Goal: Task Accomplishment & Management: Use online tool/utility

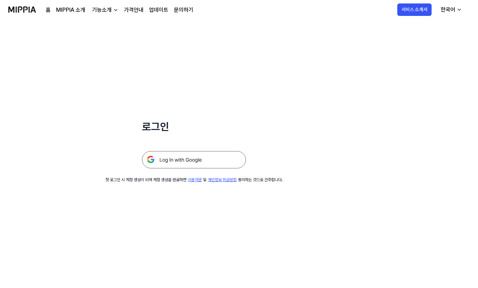
click at [170, 164] on img at bounding box center [194, 159] width 104 height 17
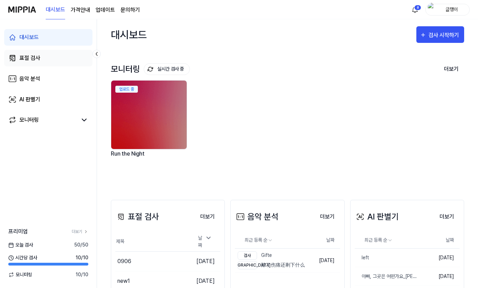
click at [30, 60] on div "표절 검사" at bounding box center [29, 58] width 21 height 8
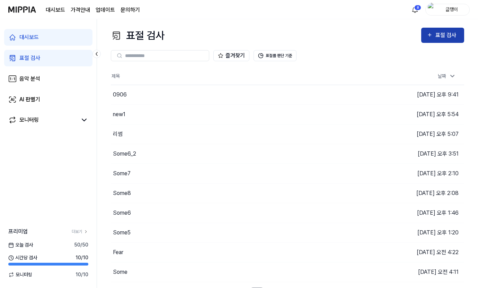
click at [437, 39] on div "표절 검사" at bounding box center [446, 35] width 23 height 9
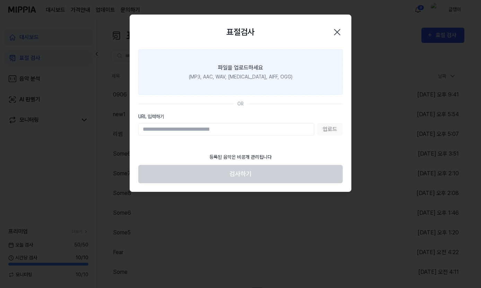
click at [239, 66] on div "파일을 업로드하세요" at bounding box center [240, 68] width 45 height 8
click at [0, 0] on input "파일을 업로드하세요 (MP3, AAC, WAV, [MEDICAL_DATA], AIFF, OGG)" at bounding box center [0, 0] width 0 height 0
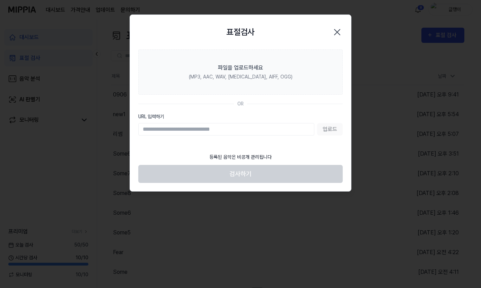
click at [337, 32] on icon "button" at bounding box center [337, 32] width 6 height 6
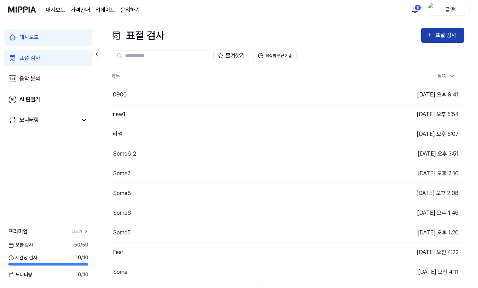
click at [444, 35] on div "표절 검사" at bounding box center [446, 35] width 23 height 9
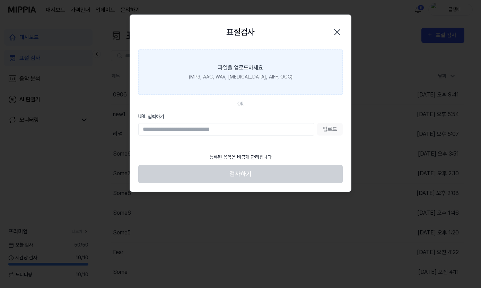
click at [247, 66] on div "파일을 업로드하세요" at bounding box center [240, 68] width 45 height 8
click at [0, 0] on input "파일을 업로드하세요 (MP3, AAC, WAV, [MEDICAL_DATA], AIFF, OGG)" at bounding box center [0, 0] width 0 height 0
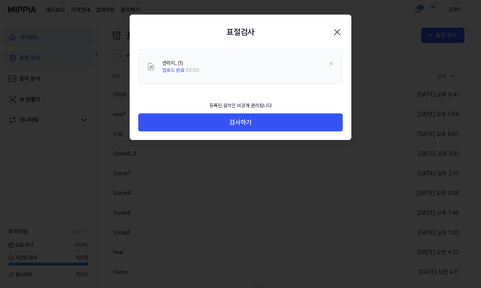
click at [336, 33] on icon "button" at bounding box center [337, 32] width 6 height 6
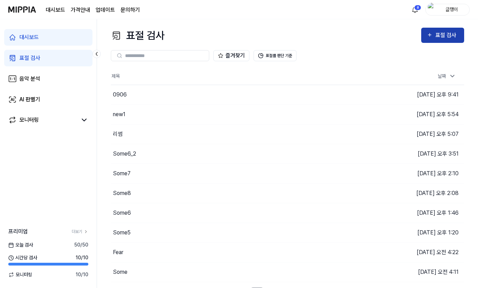
click at [438, 33] on div "표절 검사" at bounding box center [446, 35] width 23 height 9
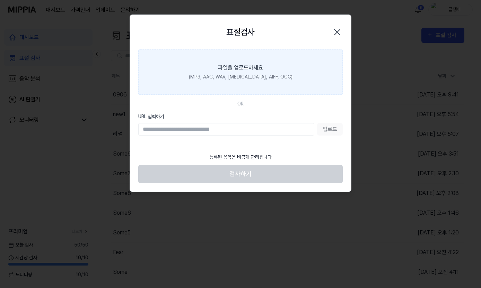
click at [239, 69] on div "파일을 업로드하세요" at bounding box center [240, 68] width 45 height 8
click at [0, 0] on input "파일을 업로드하세요 (MP3, AAC, WAV, [MEDICAL_DATA], AIFF, OGG)" at bounding box center [0, 0] width 0 height 0
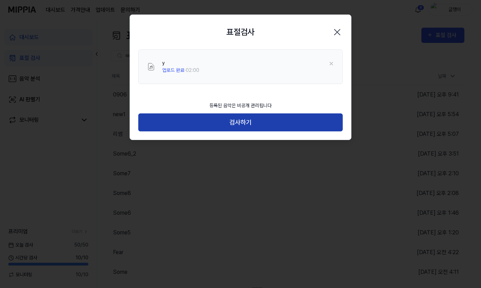
click at [245, 117] on button "검사하기" at bounding box center [240, 123] width 204 height 18
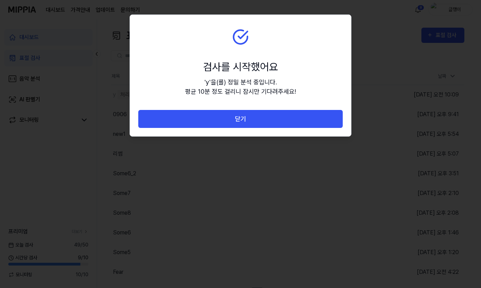
click at [245, 117] on button "닫기" at bounding box center [240, 119] width 204 height 18
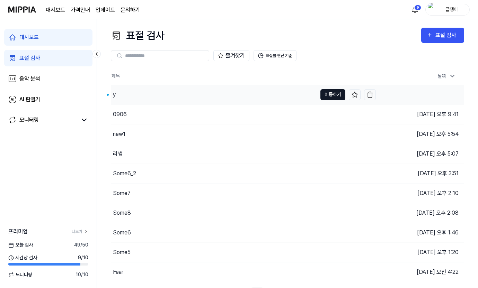
click at [327, 92] on button "이동하기" at bounding box center [332, 94] width 25 height 11
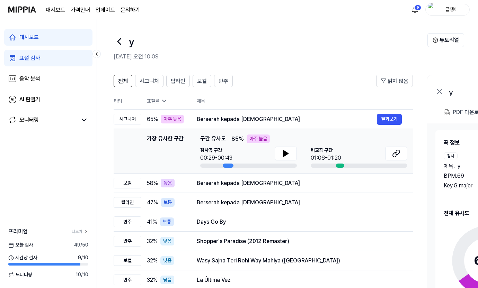
click at [22, 54] on div "표절 검사" at bounding box center [29, 58] width 21 height 8
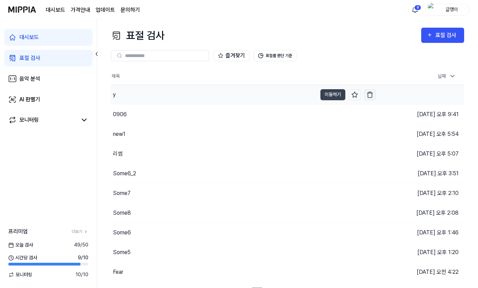
click at [370, 93] on img "button" at bounding box center [369, 94] width 7 height 7
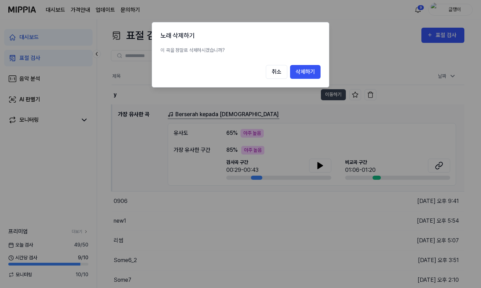
click at [305, 72] on button "삭제하기" at bounding box center [305, 72] width 30 height 14
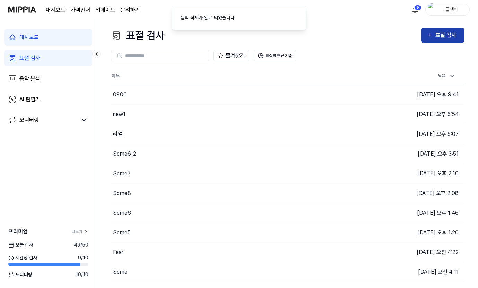
click at [430, 35] on icon "button" at bounding box center [429, 35] width 3 height 3
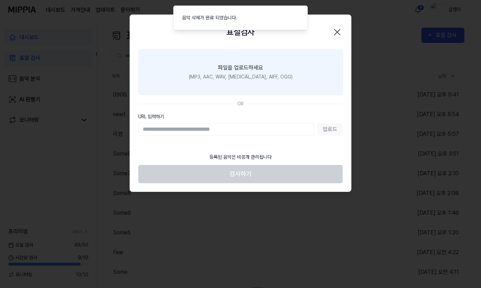
click at [224, 70] on div "파일을 업로드하세요" at bounding box center [240, 68] width 45 height 8
click at [0, 0] on input "파일을 업로드하세요 (MP3, AAC, WAV, [MEDICAL_DATA], AIFF, OGG)" at bounding box center [0, 0] width 0 height 0
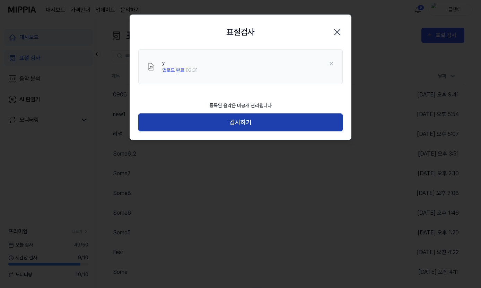
click at [244, 122] on button "검사하기" at bounding box center [240, 123] width 204 height 18
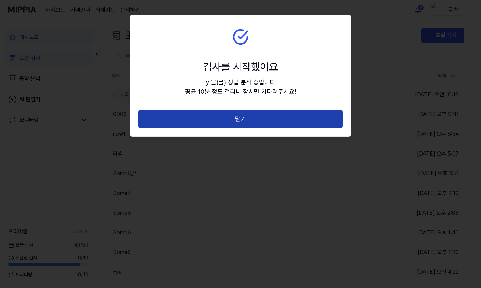
click at [239, 117] on button "닫기" at bounding box center [240, 119] width 204 height 18
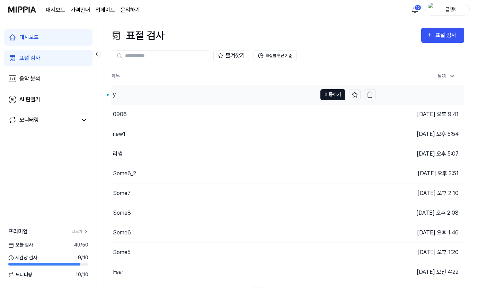
click at [329, 91] on button "이동하기" at bounding box center [332, 94] width 25 height 11
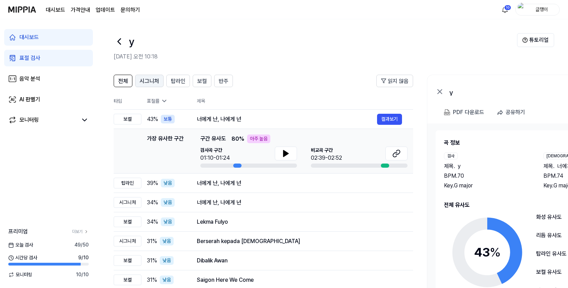
click at [147, 84] on span "시그니처" at bounding box center [149, 81] width 19 height 8
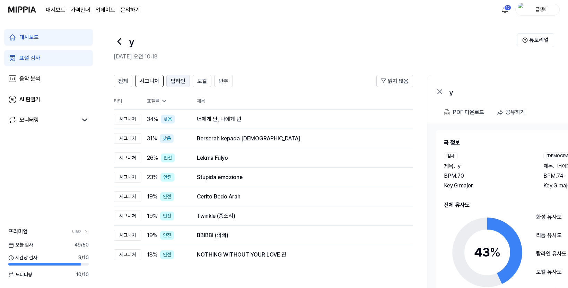
click at [177, 83] on span "탑라인" at bounding box center [178, 81] width 15 height 8
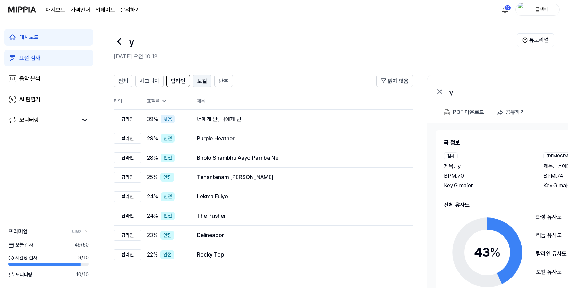
click at [206, 80] on span "보컬" at bounding box center [202, 81] width 10 height 8
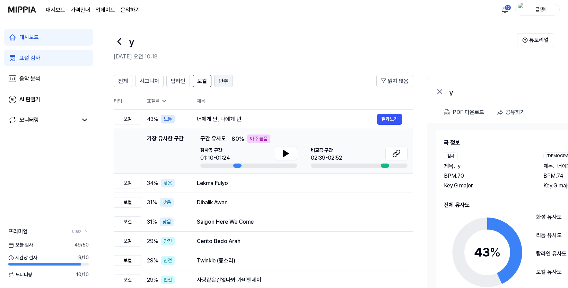
click at [222, 80] on span "반주" at bounding box center [224, 81] width 10 height 8
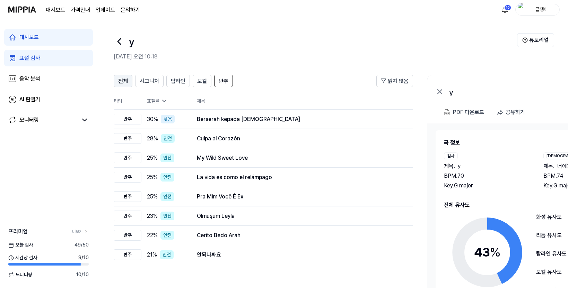
click at [126, 82] on span "전체" at bounding box center [123, 81] width 10 height 8
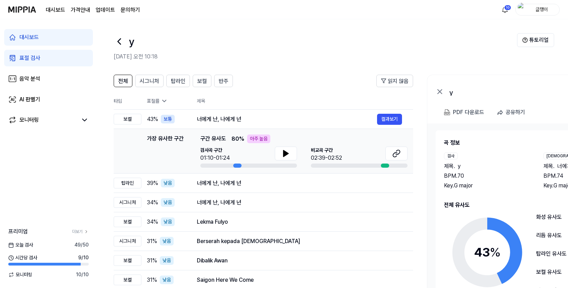
click at [24, 55] on div "표절 검사" at bounding box center [29, 58] width 21 height 8
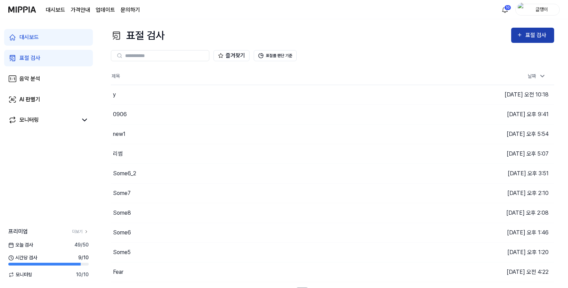
click at [480, 35] on div "표절 검사" at bounding box center [536, 35] width 23 height 9
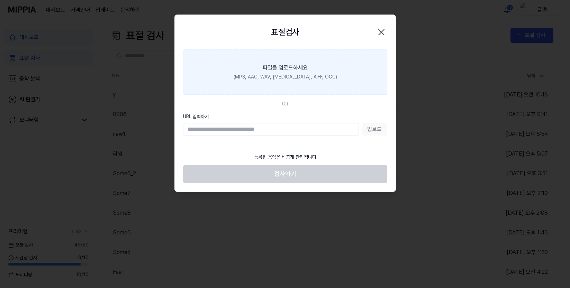
click at [292, 69] on div "파일을 업로드하세요" at bounding box center [285, 68] width 45 height 8
click at [0, 0] on input "파일을 업로드하세요 (MP3, AAC, WAV, [MEDICAL_DATA], AIFF, OGG)" at bounding box center [0, 0] width 0 height 0
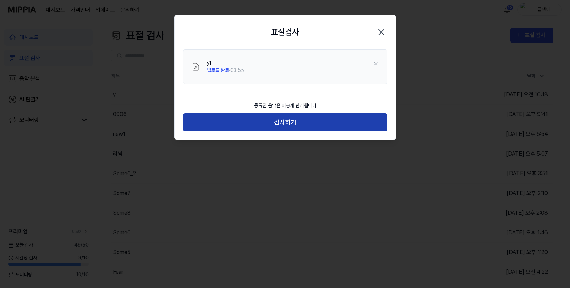
click at [295, 121] on button "검사하기" at bounding box center [285, 123] width 204 height 18
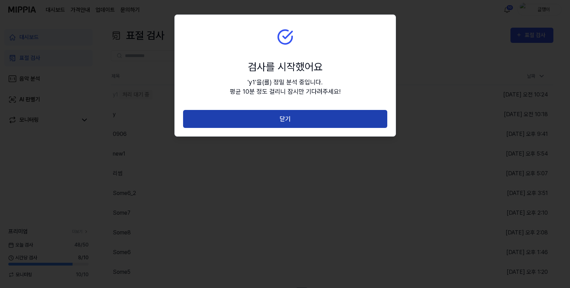
click at [283, 117] on button "닫기" at bounding box center [285, 119] width 204 height 18
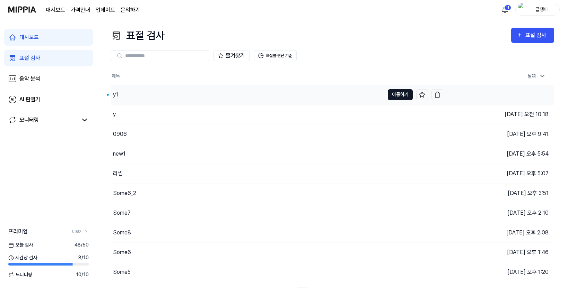
click at [403, 93] on button "이동하기" at bounding box center [399, 94] width 25 height 11
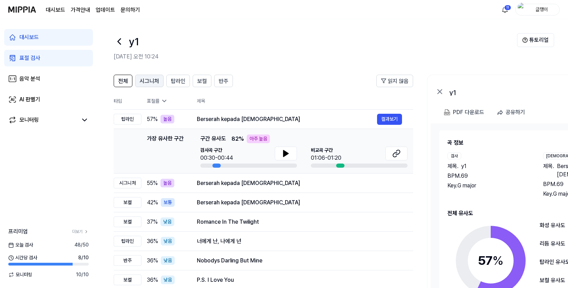
click at [145, 82] on span "시그니처" at bounding box center [149, 81] width 19 height 8
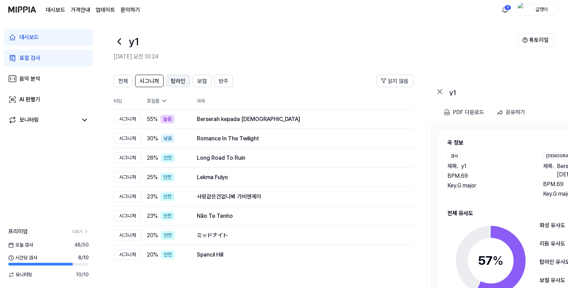
click at [176, 81] on span "탑라인" at bounding box center [178, 81] width 15 height 8
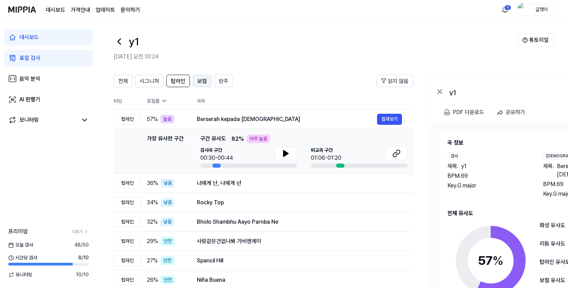
click at [199, 80] on span "보컬" at bounding box center [202, 81] width 10 height 8
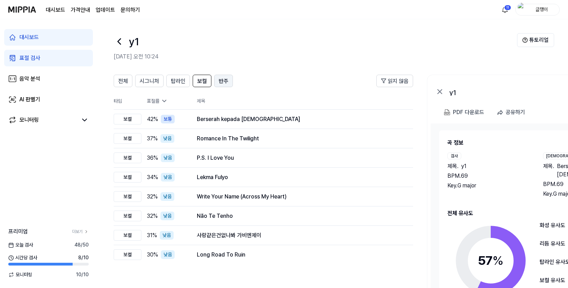
click at [221, 78] on span "반주" at bounding box center [224, 81] width 10 height 8
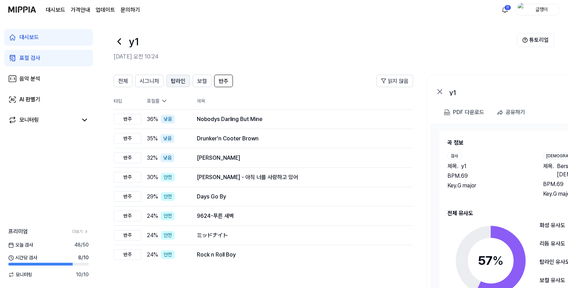
click at [177, 81] on span "탑라인" at bounding box center [178, 81] width 15 height 8
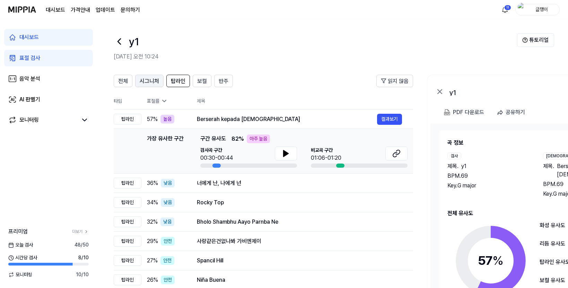
click at [154, 82] on span "시그니처" at bounding box center [149, 81] width 19 height 8
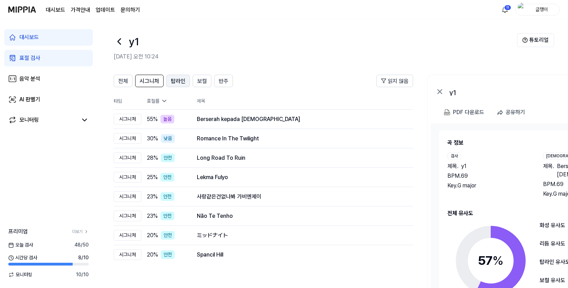
click at [174, 81] on span "탑라인" at bounding box center [178, 81] width 15 height 8
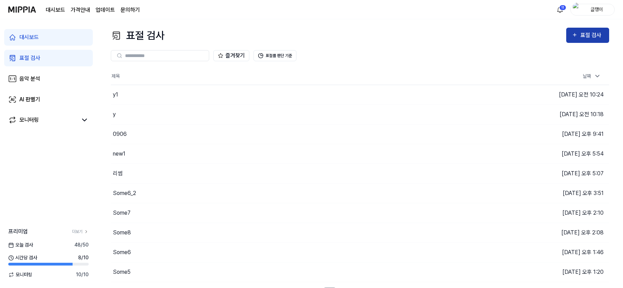
click at [480, 37] on div "표절 검사" at bounding box center [591, 35] width 23 height 9
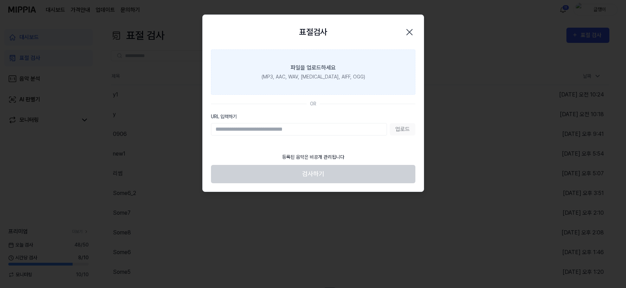
click at [335, 60] on label "파일을 업로드하세요 (MP3, AAC, WAV, [MEDICAL_DATA], AIFF, OGG)" at bounding box center [313, 72] width 204 height 45
click at [0, 0] on input "파일을 업로드하세요 (MP3, AAC, WAV, [MEDICAL_DATA], AIFF, OGG)" at bounding box center [0, 0] width 0 height 0
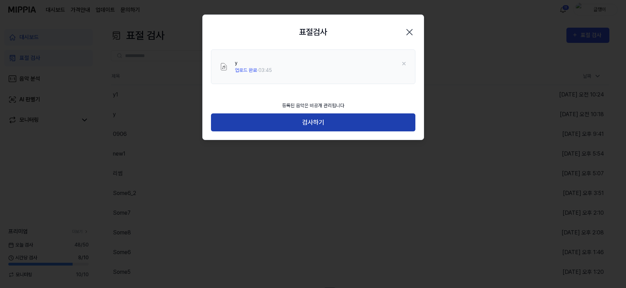
click at [319, 122] on button "검사하기" at bounding box center [313, 123] width 204 height 18
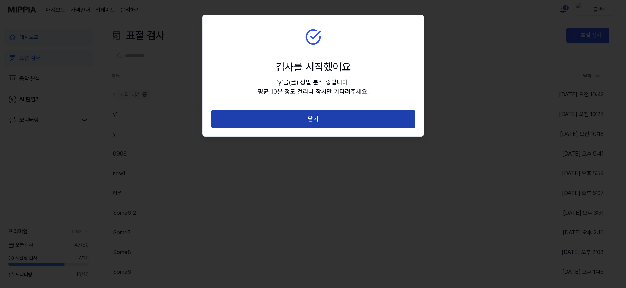
click at [320, 121] on button "닫기" at bounding box center [313, 119] width 204 height 18
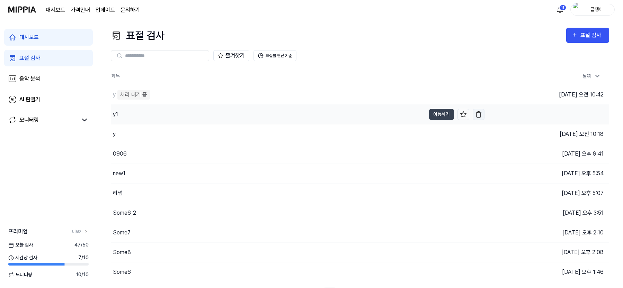
click at [479, 115] on img "button" at bounding box center [478, 114] width 7 height 7
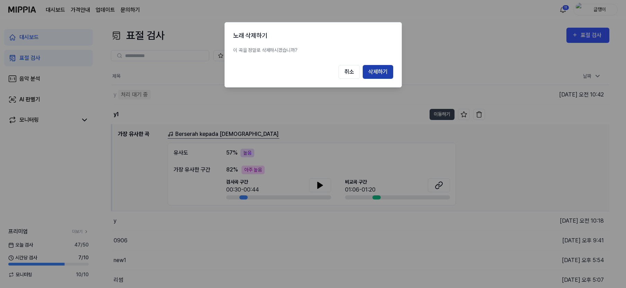
click at [376, 71] on button "삭제하기" at bounding box center [378, 72] width 30 height 14
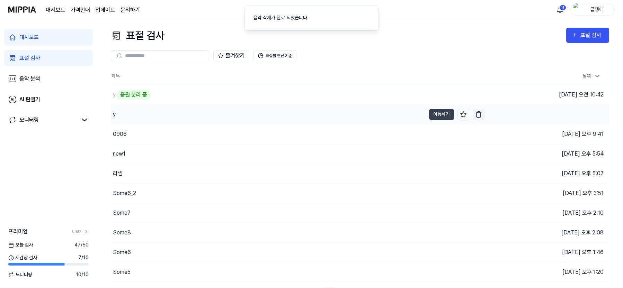
click at [478, 115] on img "button" at bounding box center [478, 114] width 7 height 7
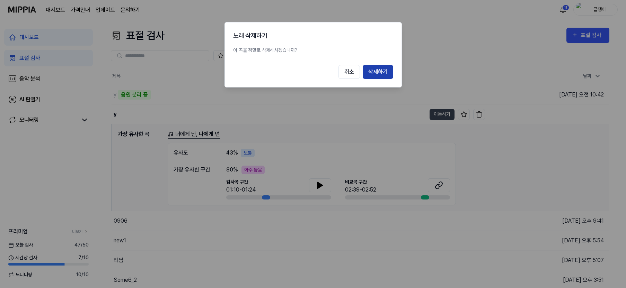
click at [379, 73] on button "삭제하기" at bounding box center [378, 72] width 30 height 14
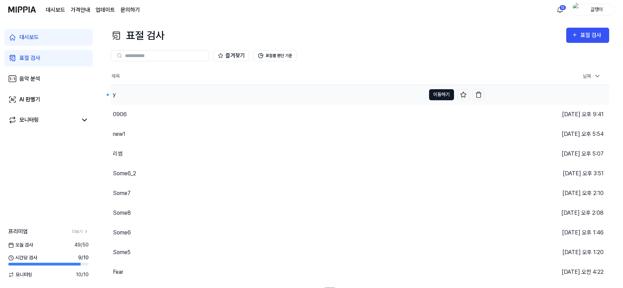
click at [443, 93] on button "이동하기" at bounding box center [441, 94] width 25 height 11
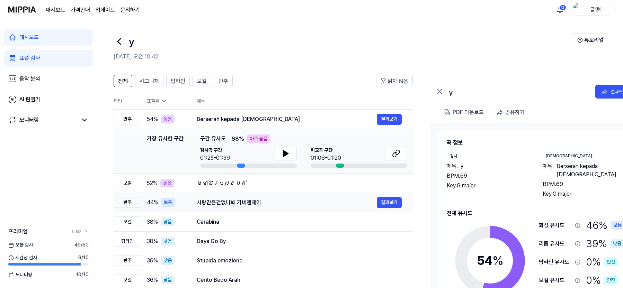
click at [311, 202] on div "사랑같은건없나봐 가비엔제이" at bounding box center [287, 203] width 180 height 8
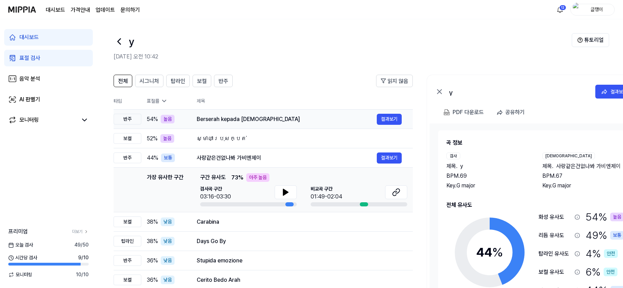
click at [238, 119] on div "Berserah kepada [DEMOGRAPHIC_DATA]" at bounding box center [287, 119] width 180 height 8
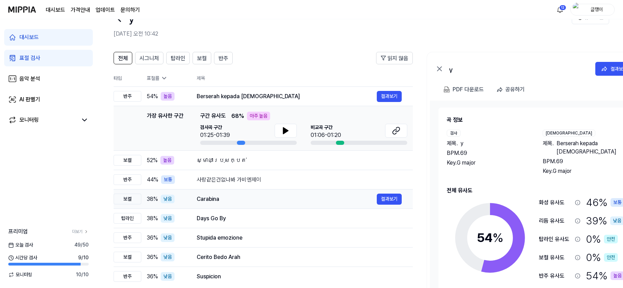
scroll to position [35, 0]
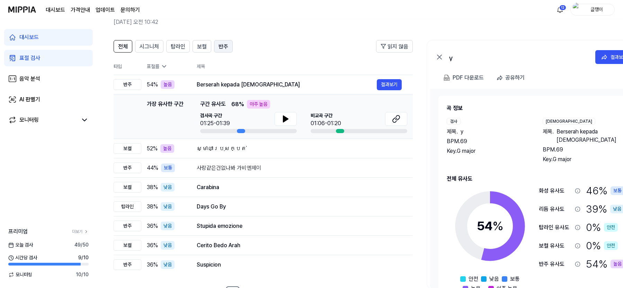
click at [225, 46] on span "반주" at bounding box center [224, 47] width 10 height 8
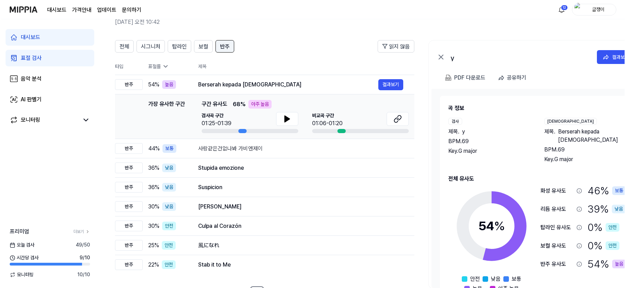
scroll to position [0, 0]
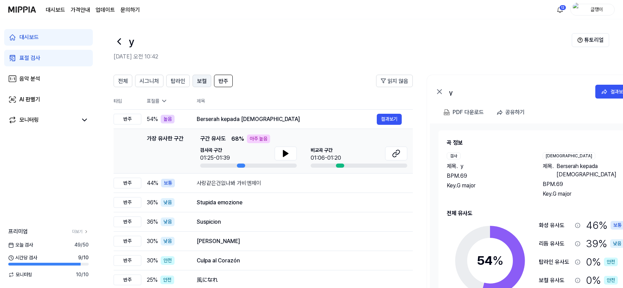
click at [200, 81] on span "보컬" at bounding box center [202, 81] width 10 height 8
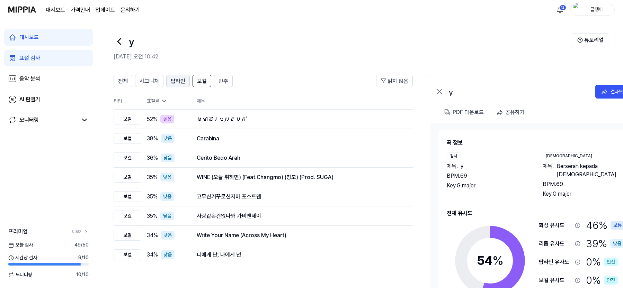
click at [175, 81] on span "탑라인" at bounding box center [178, 81] width 15 height 8
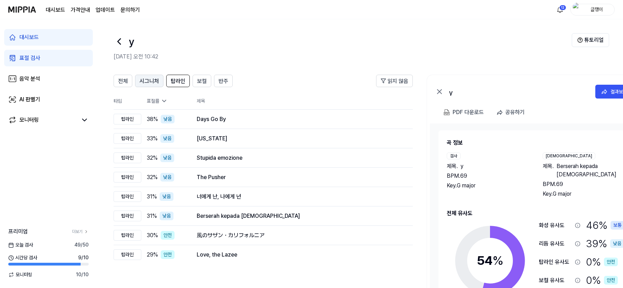
click at [155, 82] on span "시그니처" at bounding box center [149, 81] width 19 height 8
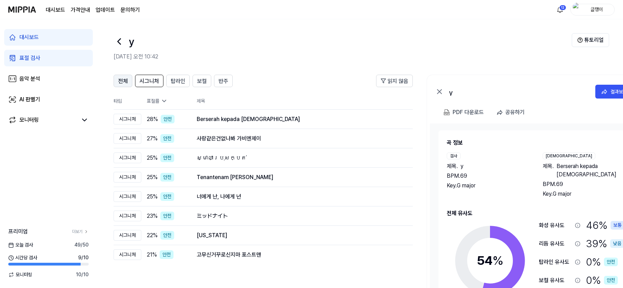
click at [127, 82] on span "전체" at bounding box center [123, 81] width 10 height 8
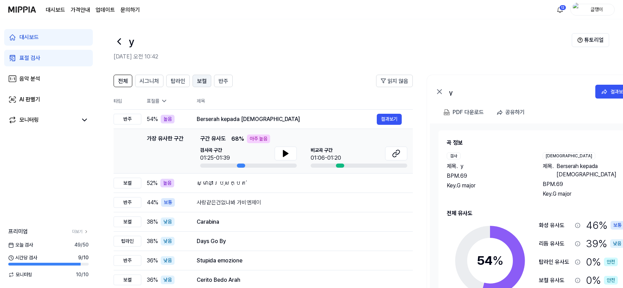
click at [196, 80] on button "보컬" at bounding box center [202, 81] width 19 height 12
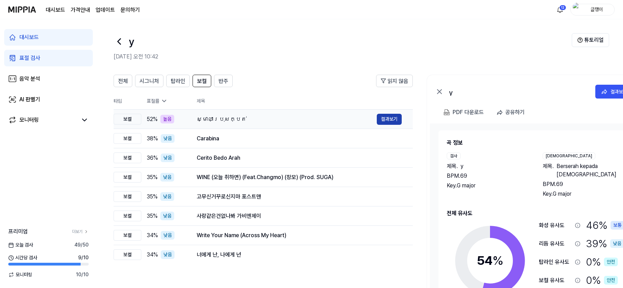
click at [386, 117] on button "결과보기" at bounding box center [389, 119] width 25 height 11
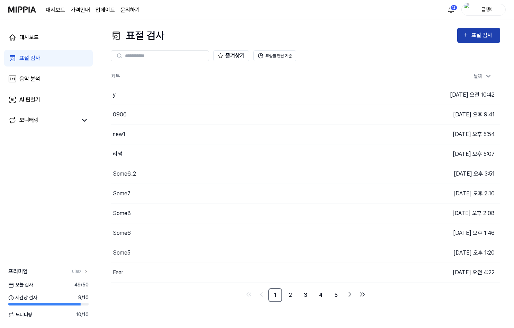
click at [476, 30] on button "표절 검사" at bounding box center [478, 35] width 43 height 15
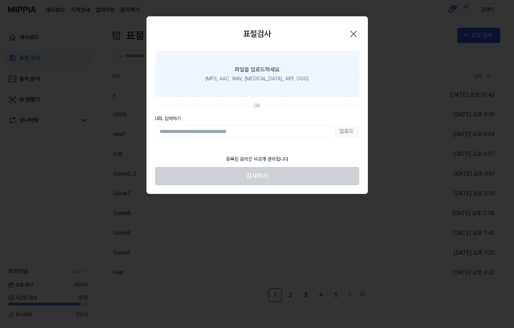
click at [262, 70] on div "파일을 업로드하세요" at bounding box center [257, 69] width 45 height 8
click at [0, 0] on input "파일을 업로드하세요 (MP3, AAC, WAV, [MEDICAL_DATA], AIFF, OGG)" at bounding box center [0, 0] width 0 height 0
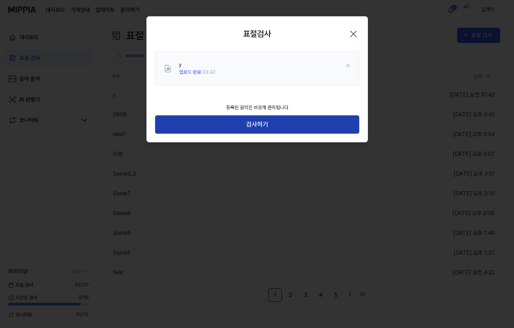
click at [255, 123] on button "검사하기" at bounding box center [257, 124] width 204 height 18
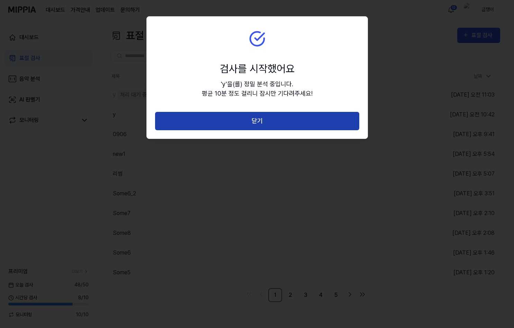
click at [266, 120] on button "닫기" at bounding box center [257, 121] width 204 height 18
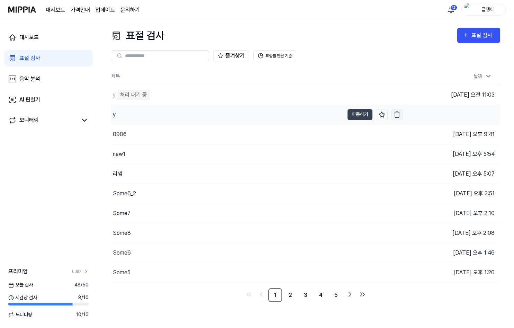
click at [395, 116] on img "button" at bounding box center [397, 114] width 7 height 7
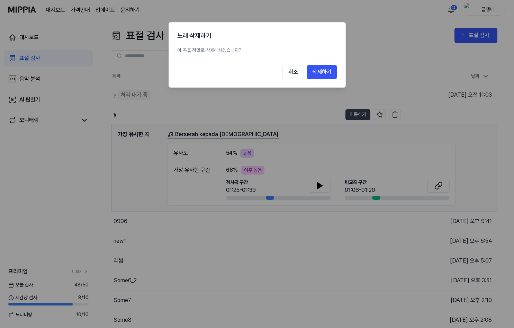
click at [333, 86] on div "노래 삭제하기 이 곡을 정말로 삭제하시겠습니까? 취소 삭제하기" at bounding box center [257, 54] width 177 height 65
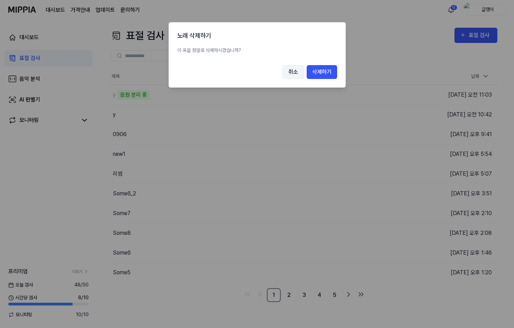
click at [293, 71] on button "취소" at bounding box center [293, 72] width 21 height 14
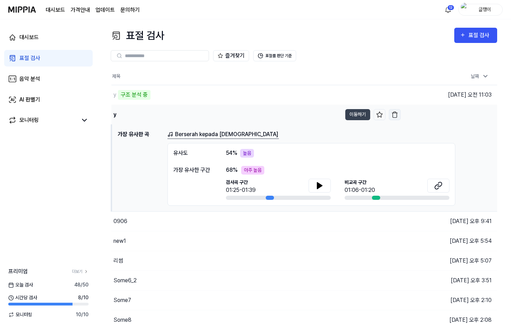
click at [397, 115] on img "button" at bounding box center [395, 114] width 7 height 7
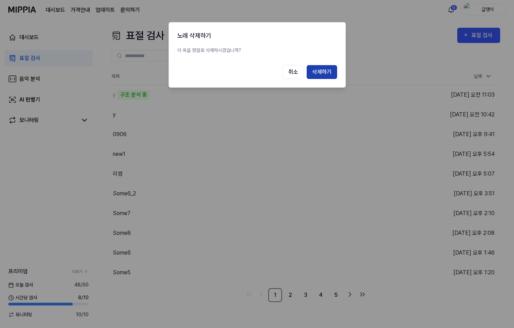
click at [323, 70] on button "삭제하기" at bounding box center [322, 72] width 30 height 14
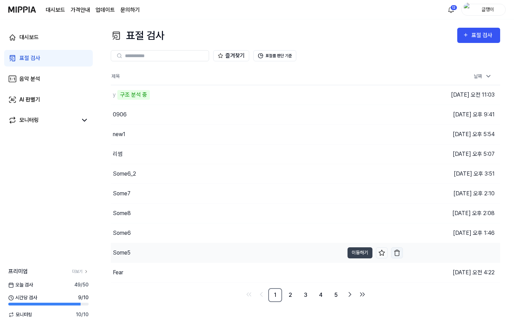
click at [397, 252] on img "button" at bounding box center [397, 252] width 7 height 7
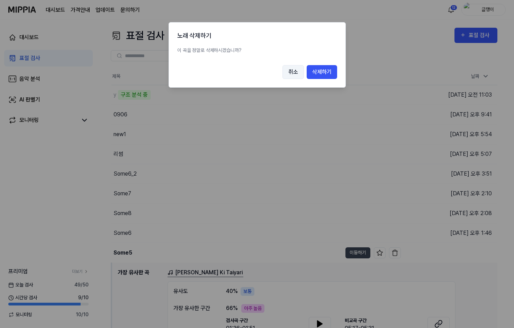
click at [288, 74] on button "취소" at bounding box center [293, 72] width 21 height 14
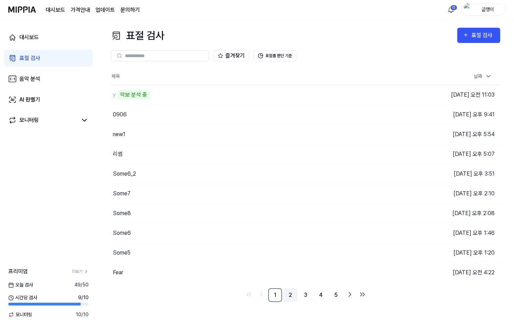
click at [291, 293] on link "2" at bounding box center [291, 295] width 14 height 14
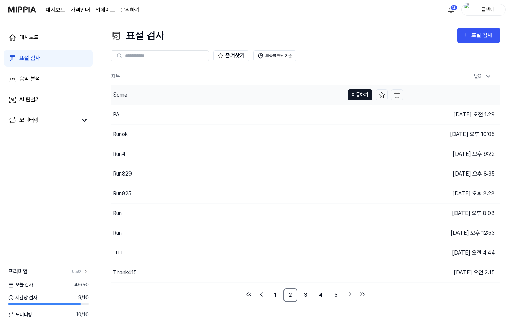
click at [350, 95] on button "이동하기" at bounding box center [360, 94] width 25 height 11
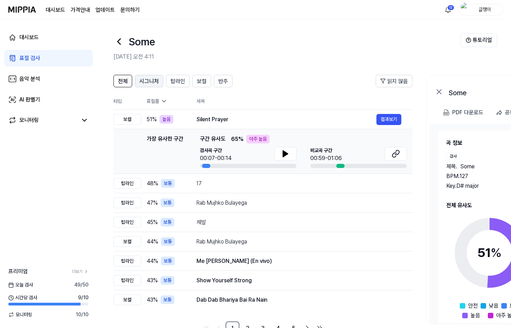
click at [150, 82] on span "시그니처" at bounding box center [149, 81] width 19 height 8
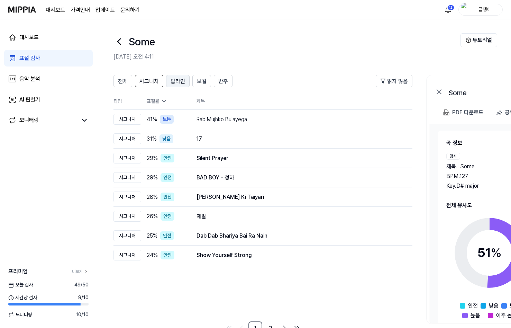
click at [178, 80] on span "탑라인" at bounding box center [178, 81] width 15 height 8
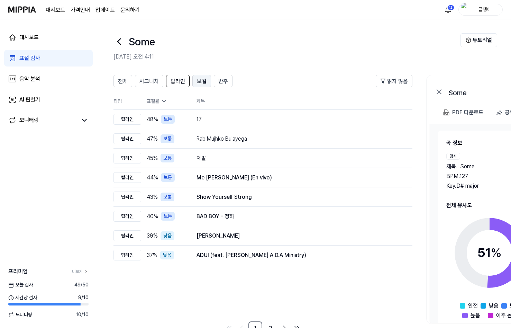
click at [200, 78] on span "보컬" at bounding box center [202, 81] width 10 height 8
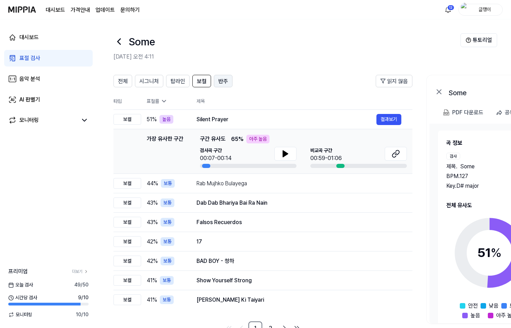
click at [222, 80] on span "반주" at bounding box center [224, 81] width 10 height 8
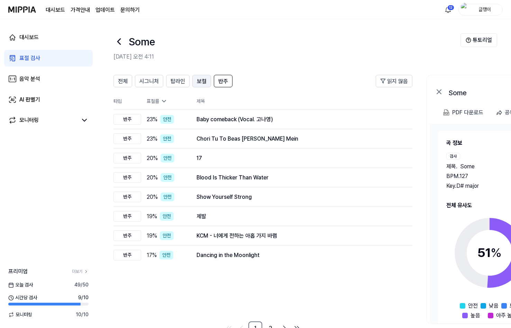
click at [198, 79] on span "보컬" at bounding box center [202, 81] width 10 height 8
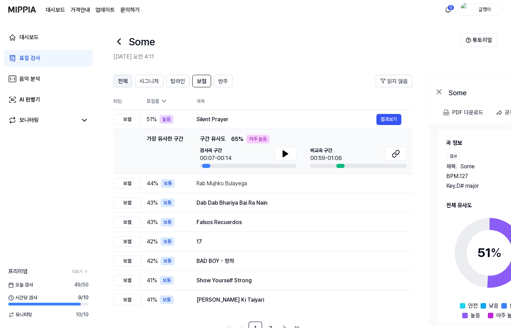
click at [126, 82] on span "전체" at bounding box center [123, 81] width 10 height 8
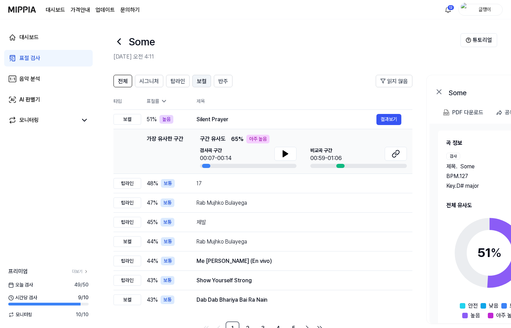
click at [198, 80] on span "보컬" at bounding box center [202, 81] width 10 height 8
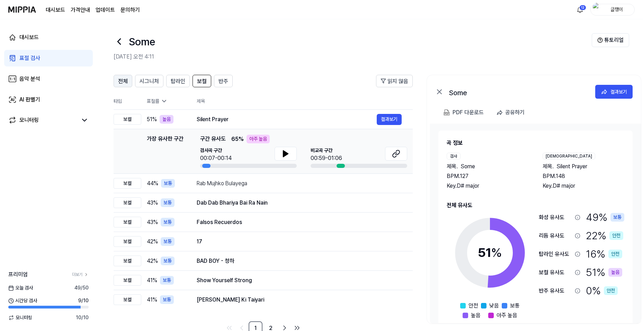
click at [125, 80] on span "전체" at bounding box center [123, 81] width 10 height 8
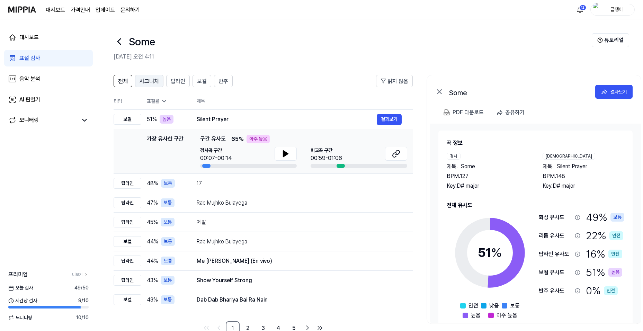
click at [147, 82] on span "시그니처" at bounding box center [149, 81] width 19 height 8
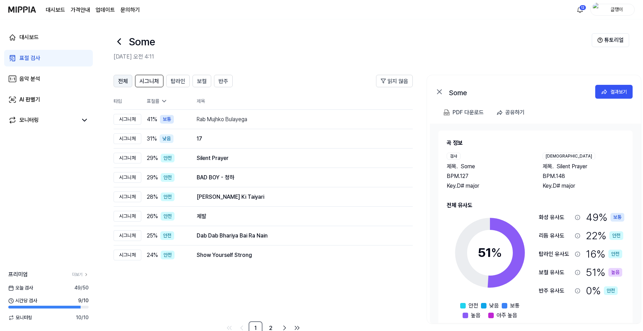
click at [122, 77] on div "전체" at bounding box center [123, 81] width 10 height 9
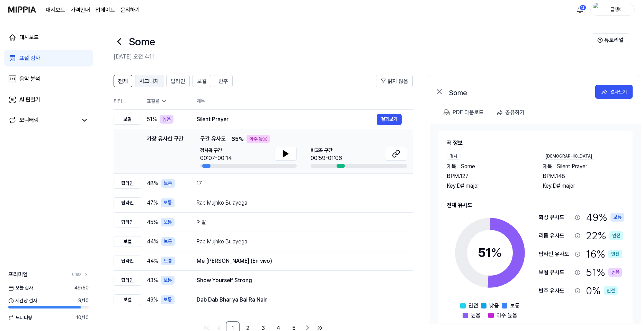
click at [149, 81] on span "시그니처" at bounding box center [149, 81] width 19 height 8
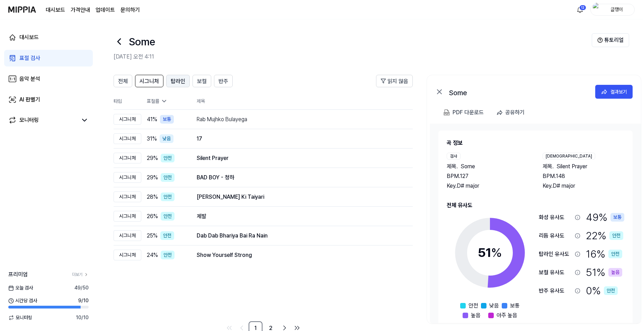
click at [175, 80] on span "탑라인" at bounding box center [178, 81] width 15 height 8
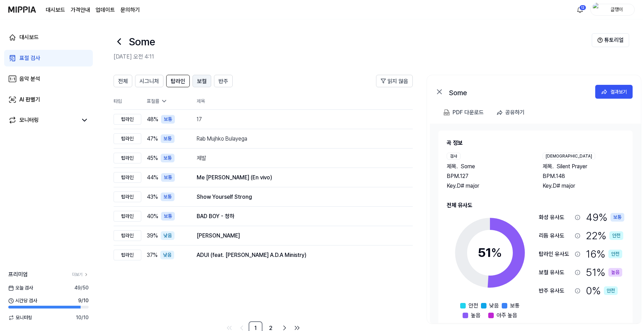
click at [200, 82] on span "보컬" at bounding box center [202, 81] width 10 height 8
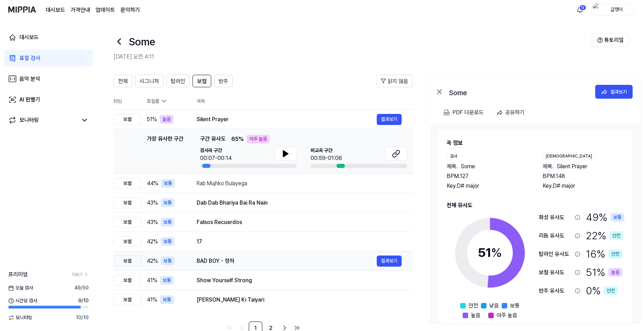
scroll to position [18, 0]
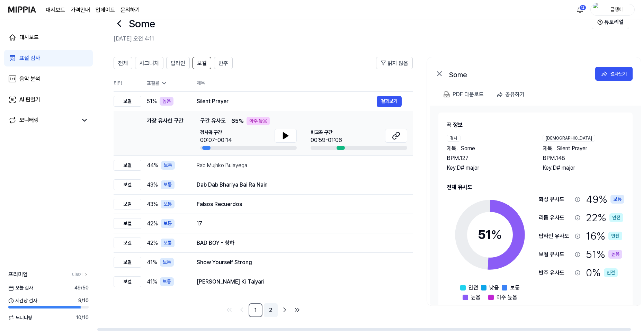
click at [272, 309] on link "2" at bounding box center [271, 310] width 14 height 14
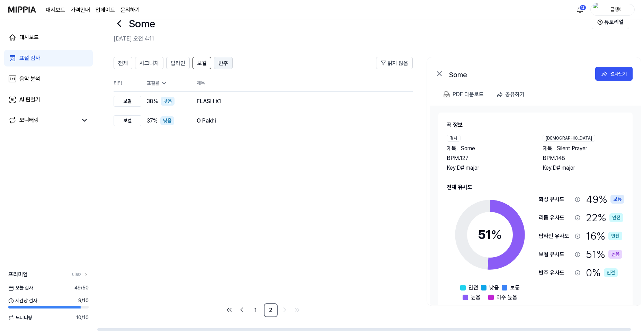
click at [223, 62] on span "반주" at bounding box center [224, 63] width 10 height 8
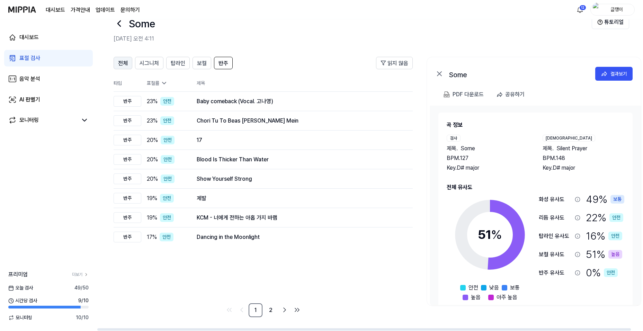
click at [126, 62] on span "전체" at bounding box center [123, 63] width 10 height 8
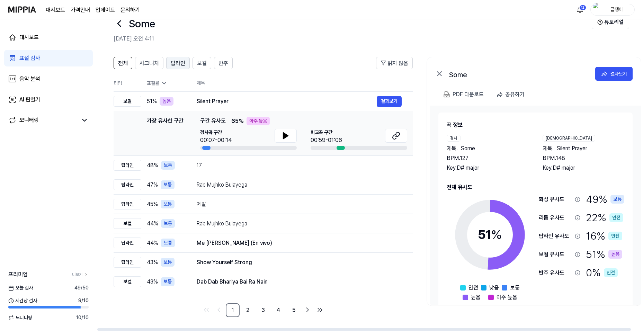
click at [179, 64] on span "탑라인" at bounding box center [178, 63] width 15 height 8
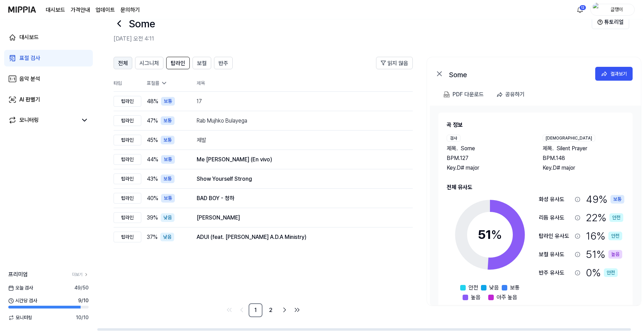
click at [128, 64] on button "전체" at bounding box center [123, 63] width 19 height 12
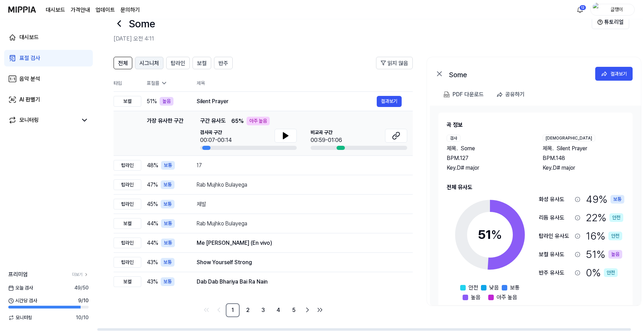
click at [151, 62] on span "시그니처" at bounding box center [149, 63] width 19 height 8
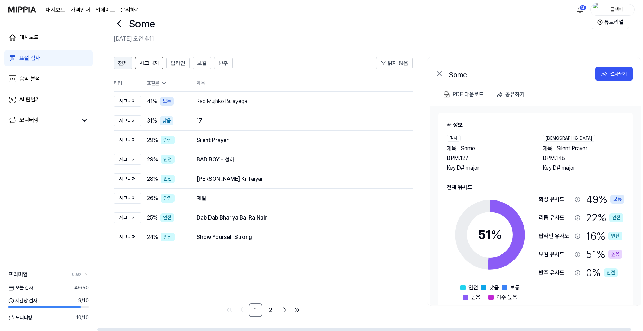
click at [121, 61] on span "전체" at bounding box center [123, 63] width 10 height 8
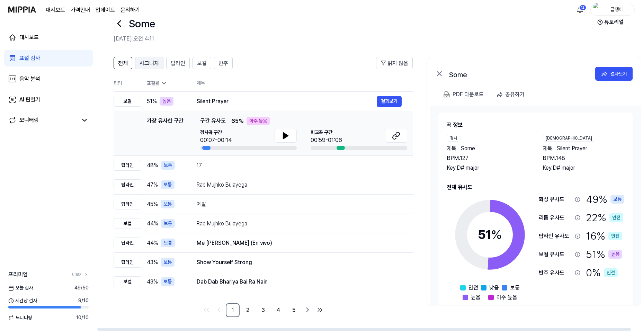
click at [153, 62] on span "시그니처" at bounding box center [149, 63] width 19 height 8
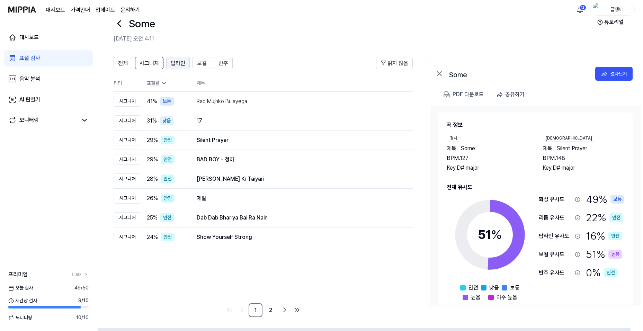
click at [184, 63] on span "탑라인" at bounding box center [178, 63] width 15 height 8
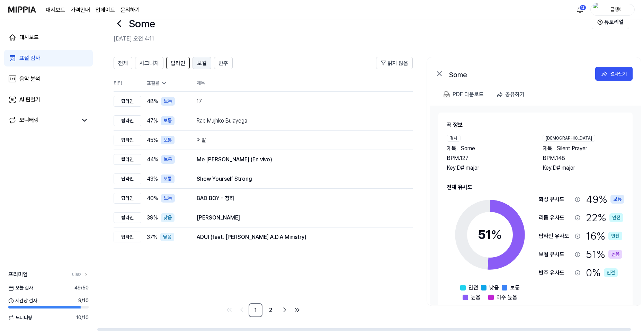
click at [204, 63] on span "보컬" at bounding box center [202, 63] width 10 height 8
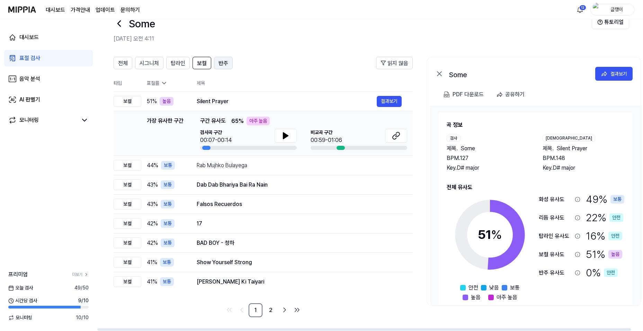
click at [222, 62] on span "반주" at bounding box center [224, 63] width 10 height 8
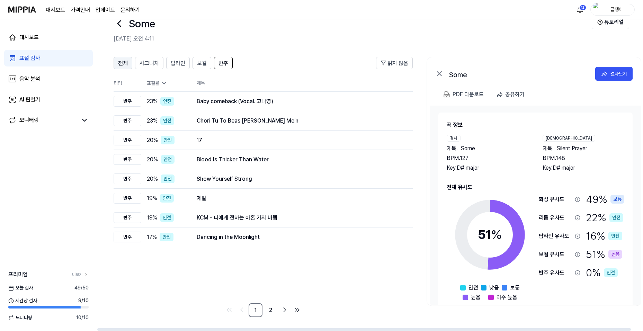
click at [117, 63] on button "전체" at bounding box center [123, 63] width 19 height 12
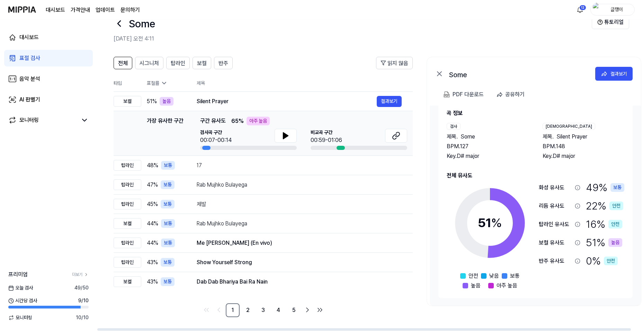
scroll to position [0, 0]
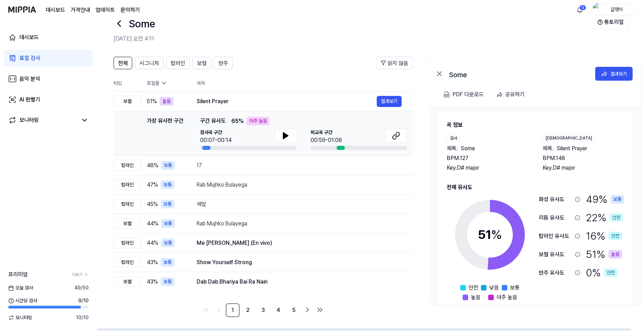
click at [439, 72] on icon at bounding box center [439, 74] width 8 height 8
click at [439, 73] on icon at bounding box center [439, 74] width 4 height 4
click at [70, 173] on div "대시보드 표절 검사 음악 분석 AI 판별기 모니터링 프리미엄 더보기 오늘 검사 49 / 50 시간당 검사 9 / 10 모니터링 10 / 10" at bounding box center [48, 175] width 97 height 312
click at [127, 67] on span "전체" at bounding box center [123, 63] width 10 height 8
click at [118, 85] on th "타입" at bounding box center [128, 83] width 28 height 17
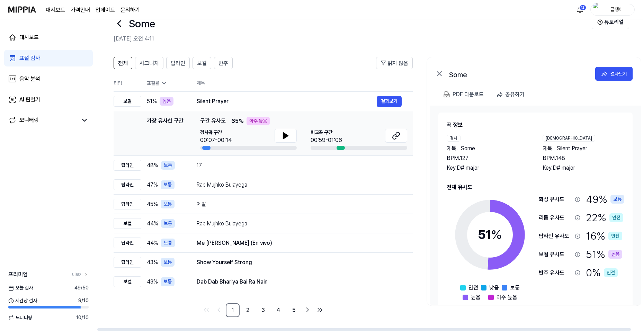
click at [163, 83] on icon at bounding box center [163, 83] width 3 height 2
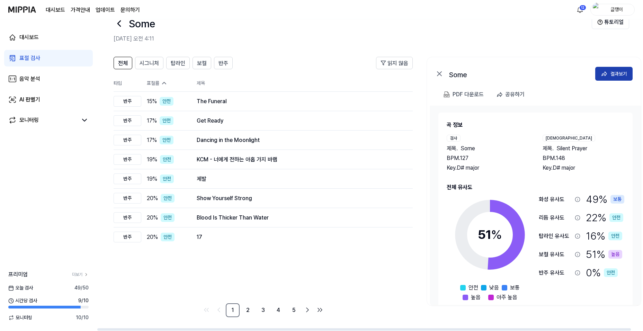
click at [514, 73] on div "결과보기" at bounding box center [618, 74] width 17 height 8
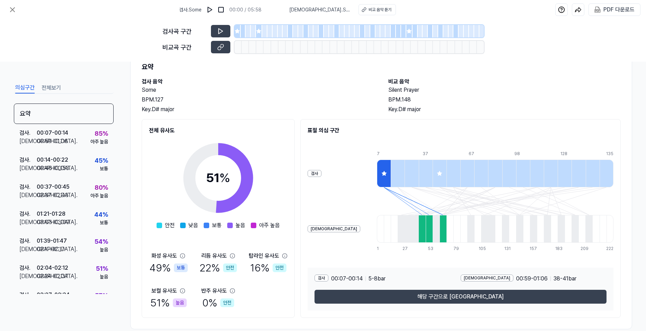
scroll to position [35, 0]
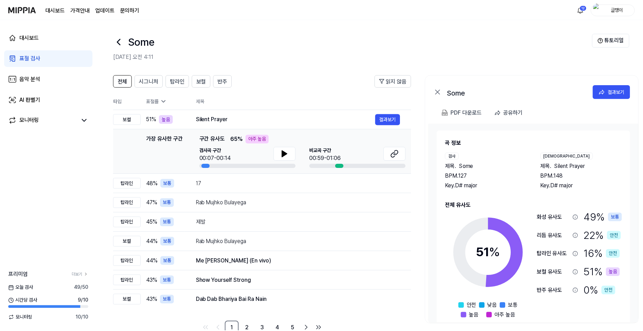
scroll to position [18, 0]
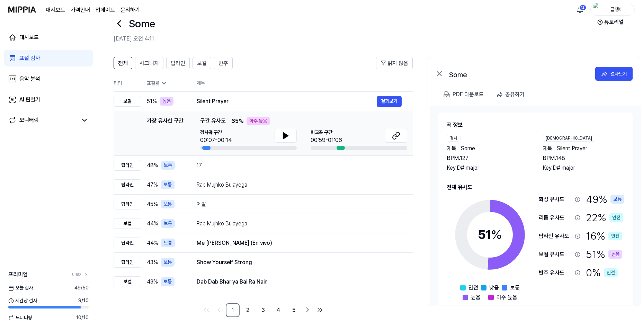
click at [25, 56] on div "표절 검사" at bounding box center [29, 58] width 21 height 8
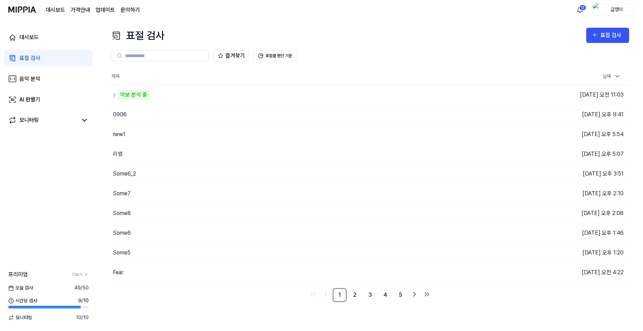
scroll to position [0, 0]
click at [357, 294] on link "2" at bounding box center [356, 295] width 14 height 14
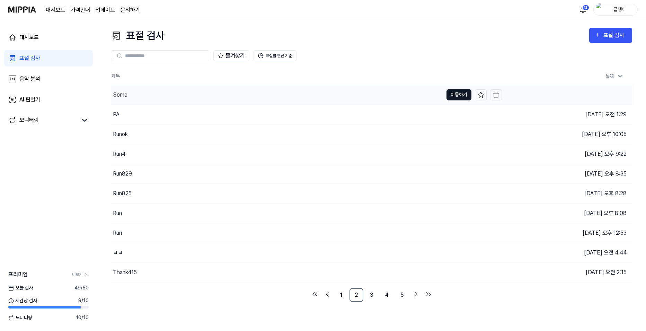
click at [463, 90] on button "이동하기" at bounding box center [458, 94] width 25 height 11
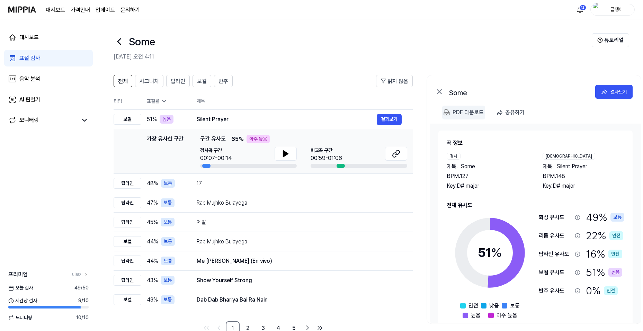
click at [443, 111] on 다운로드 "PDF 다운로드" at bounding box center [463, 113] width 43 height 14
click at [153, 86] on button "시그니처" at bounding box center [149, 81] width 28 height 12
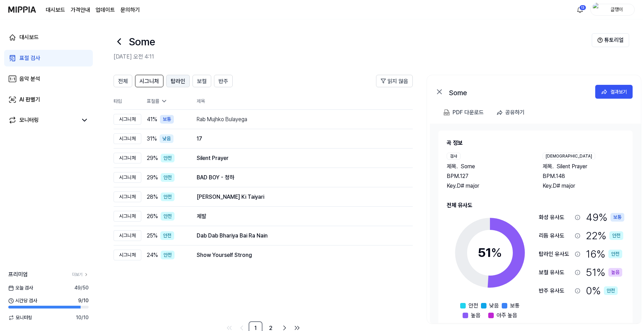
click at [180, 78] on span "탑라인" at bounding box center [178, 81] width 15 height 8
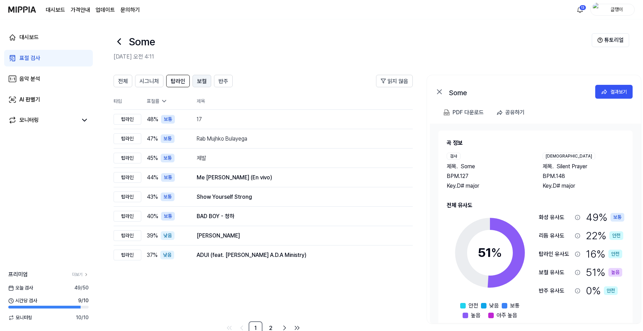
click at [201, 79] on span "보컬" at bounding box center [202, 81] width 10 height 8
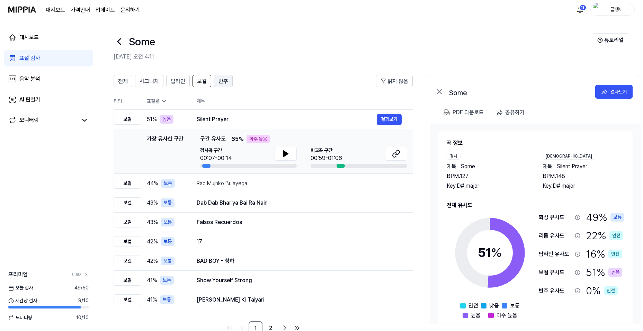
click at [225, 80] on span "반주" at bounding box center [224, 81] width 10 height 8
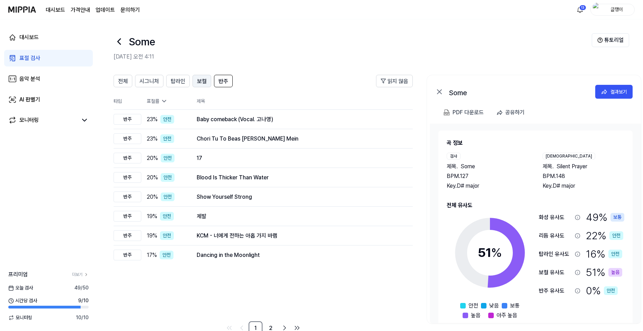
click at [197, 77] on span "보컬" at bounding box center [202, 81] width 10 height 8
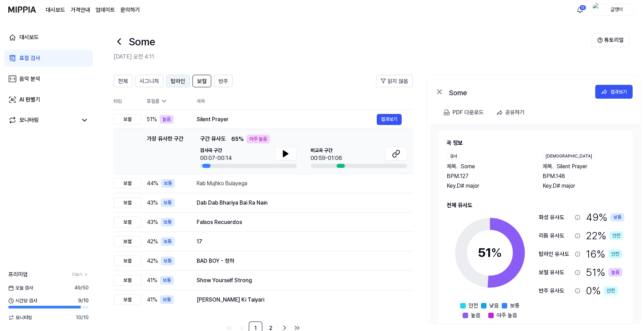
click at [180, 83] on span "탑라인" at bounding box center [178, 81] width 15 height 8
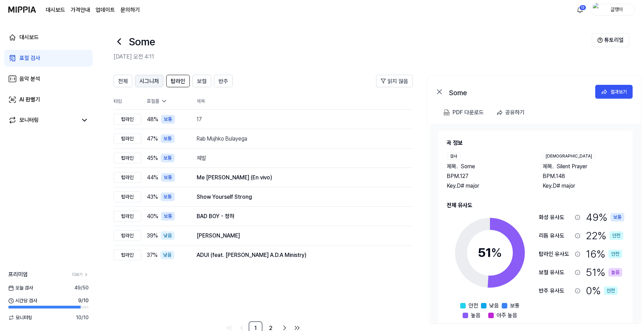
click at [145, 79] on span "시그니처" at bounding box center [149, 81] width 19 height 8
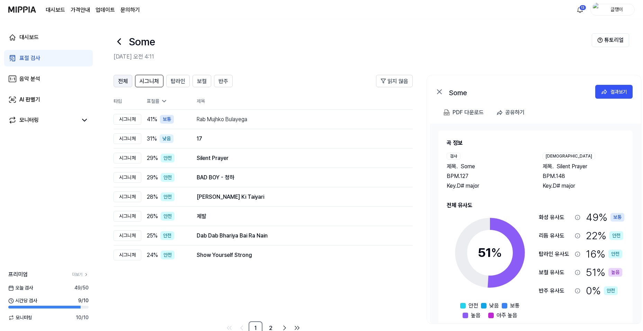
click at [125, 83] on span "전체" at bounding box center [123, 81] width 10 height 8
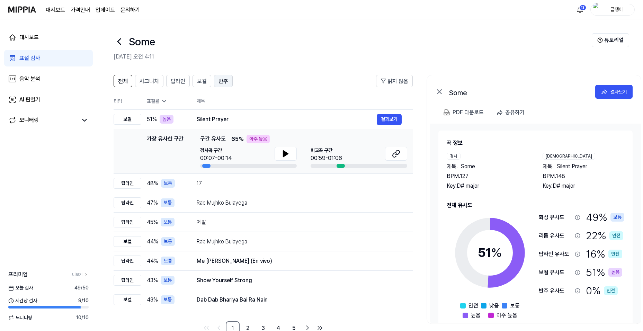
click at [225, 83] on span "반주" at bounding box center [224, 81] width 10 height 8
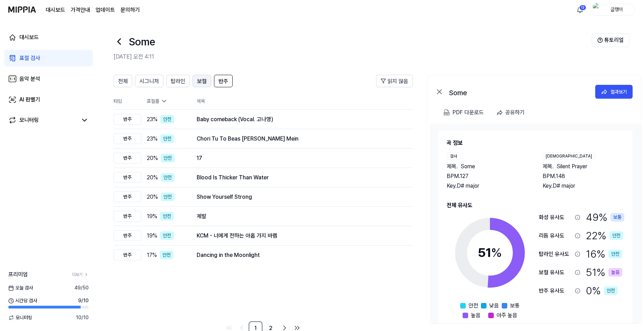
click at [203, 84] on span "보컬" at bounding box center [202, 81] width 10 height 8
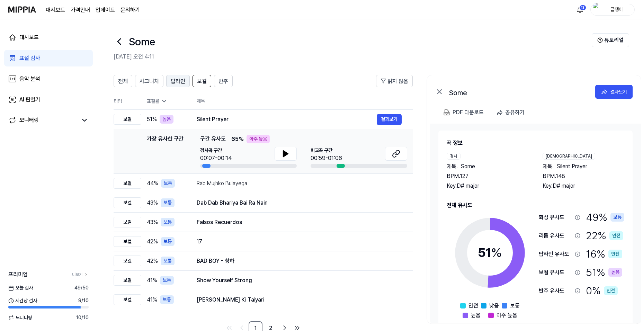
click at [179, 83] on span "탑라인" at bounding box center [178, 81] width 15 height 8
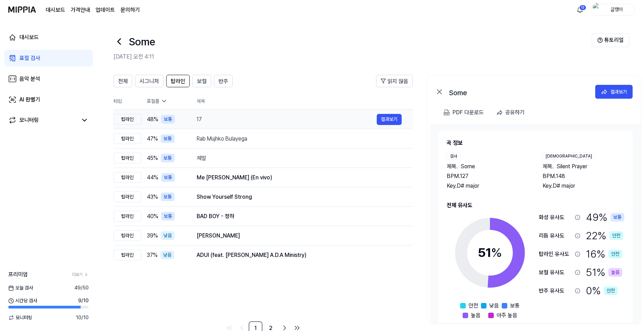
click at [201, 115] on div "17" at bounding box center [287, 119] width 180 height 8
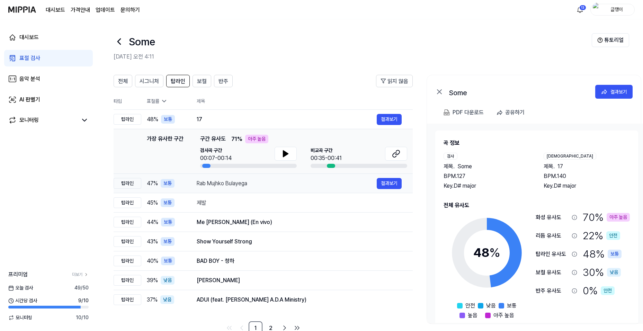
click at [201, 184] on div "Rab Mujhko Bulayega" at bounding box center [287, 183] width 180 height 8
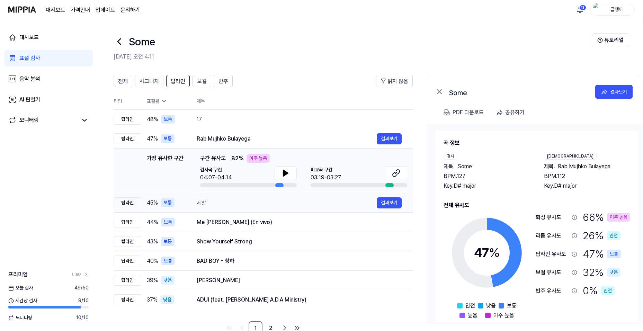
click at [197, 201] on div "제발" at bounding box center [287, 203] width 180 height 8
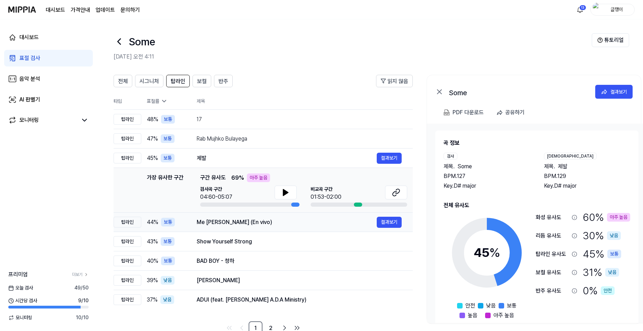
click at [202, 221] on div "Me Gustas Mucho (En vivo)" at bounding box center [287, 222] width 180 height 8
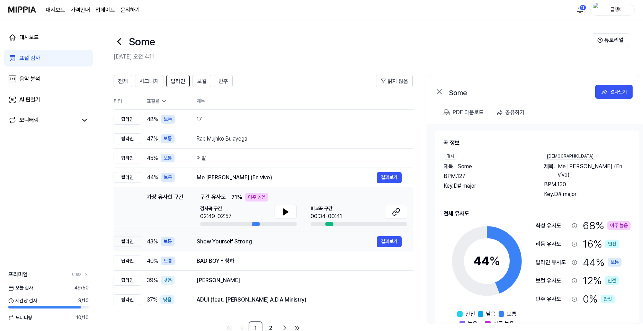
click at [206, 242] on div "Show Yourself Strong" at bounding box center [287, 242] width 180 height 8
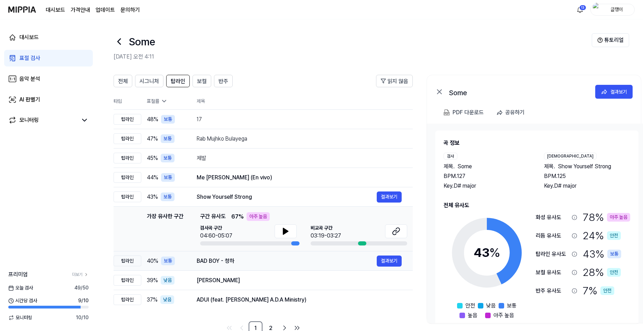
click at [199, 261] on div "BAD BOY - 청하" at bounding box center [287, 261] width 180 height 8
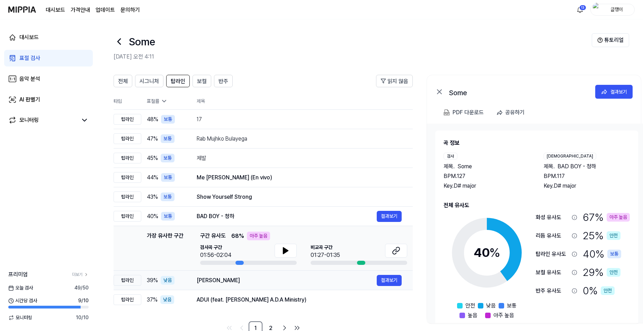
click at [201, 280] on div "Kimiwo Shiranai" at bounding box center [287, 280] width 180 height 8
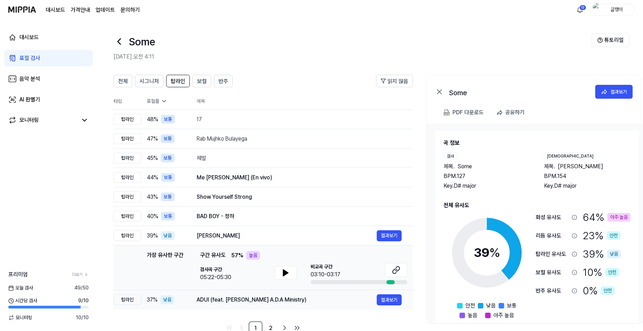
click at [200, 299] on div "ADUI (feat. Luz A.D.A Ministry)" at bounding box center [287, 300] width 180 height 8
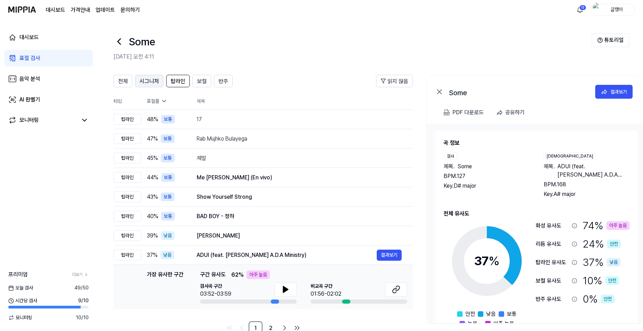
click at [152, 83] on span "시그니처" at bounding box center [149, 81] width 19 height 8
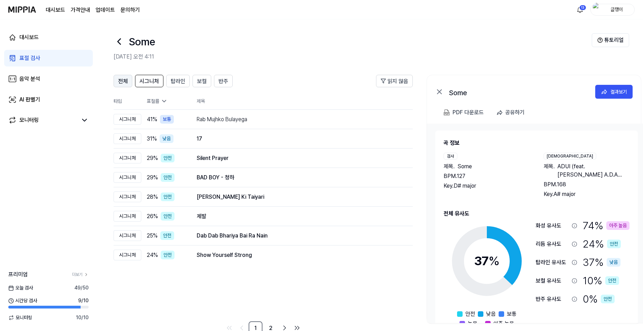
click at [126, 81] on span "전체" at bounding box center [123, 81] width 10 height 8
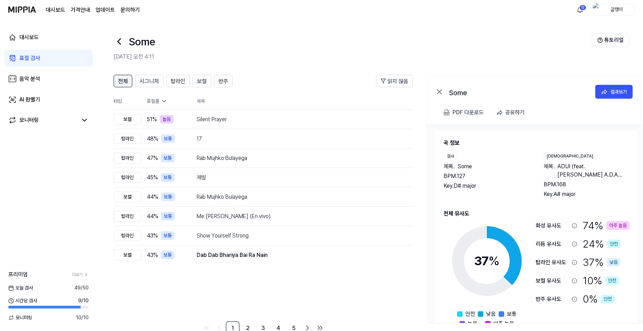
click at [120, 77] on span "전체" at bounding box center [123, 81] width 10 height 8
click at [198, 137] on div "17" at bounding box center [287, 139] width 180 height 8
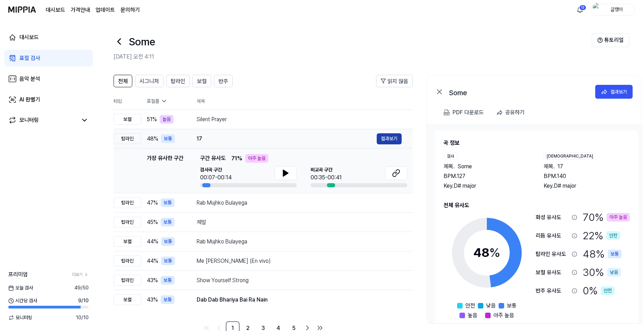
click at [389, 137] on button "결과보기" at bounding box center [389, 138] width 25 height 11
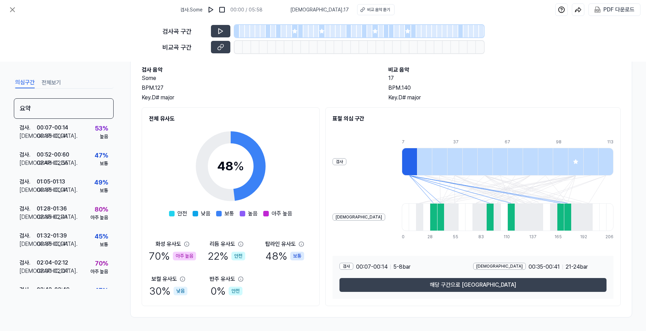
scroll to position [37, 0]
click at [514, 11] on div "PDF 다운로드" at bounding box center [618, 9] width 31 height 9
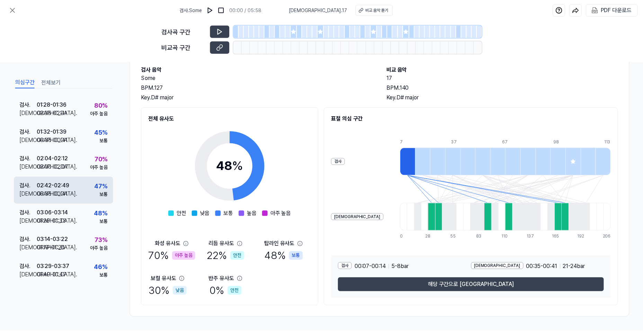
scroll to position [139, 0]
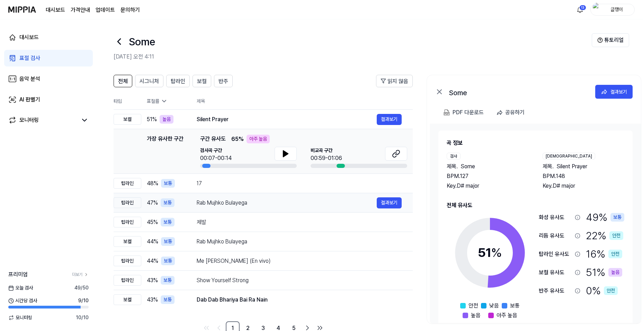
click at [337, 203] on div "Rab Mujhko Bulayega" at bounding box center [287, 203] width 180 height 8
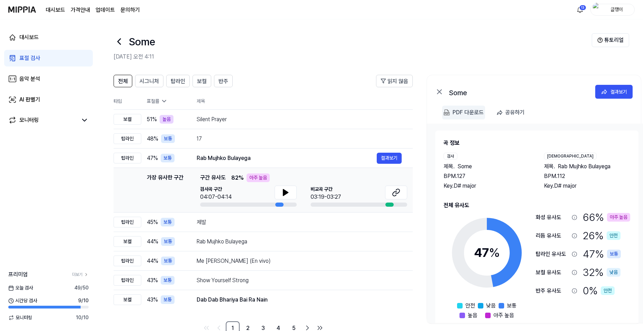
click at [470, 113] on div "PDF 다운로드" at bounding box center [468, 112] width 31 height 9
click at [236, 221] on div "제발" at bounding box center [287, 222] width 180 height 8
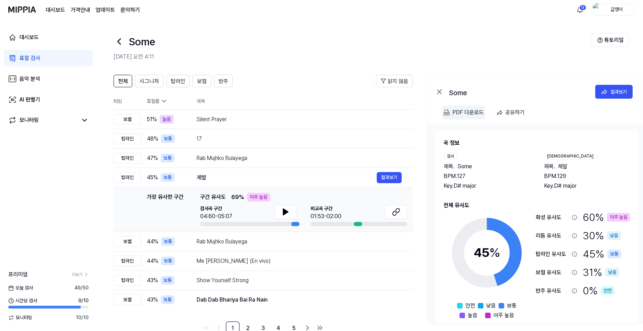
click at [456, 114] on div "PDF 다운로드" at bounding box center [468, 112] width 31 height 9
click at [252, 243] on div "Rab Mujhko Bulayega" at bounding box center [287, 242] width 180 height 8
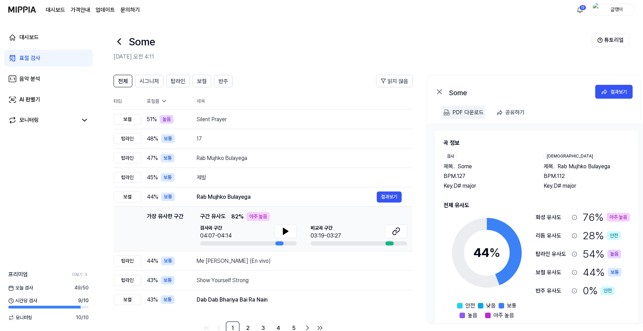
click at [462, 115] on div "PDF 다운로드" at bounding box center [468, 112] width 31 height 9
click at [120, 83] on span "전체" at bounding box center [123, 81] width 10 height 8
click at [141, 81] on span "시그니처" at bounding box center [149, 81] width 19 height 8
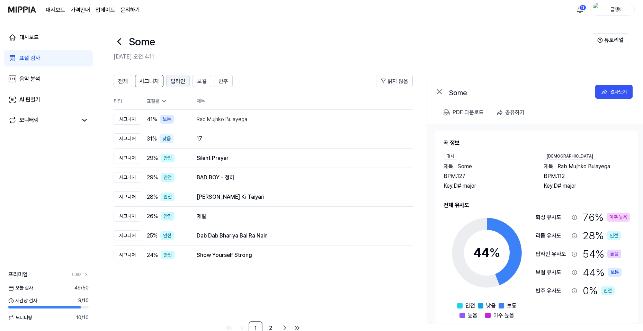
click at [178, 82] on span "탑라인" at bounding box center [178, 81] width 15 height 8
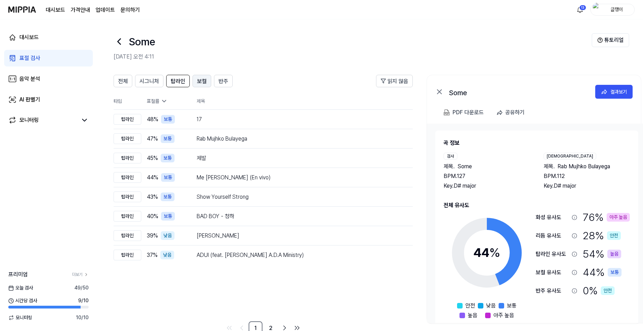
click at [197, 83] on span "보컬" at bounding box center [202, 81] width 10 height 8
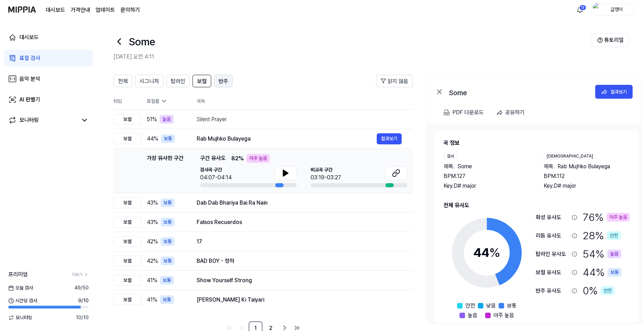
click at [221, 81] on span "반주" at bounding box center [224, 81] width 10 height 8
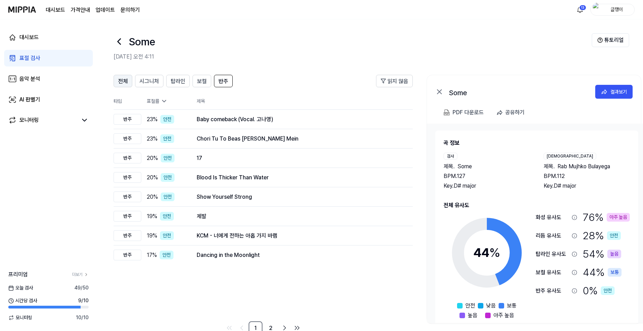
click at [124, 80] on span "전체" at bounding box center [123, 81] width 10 height 8
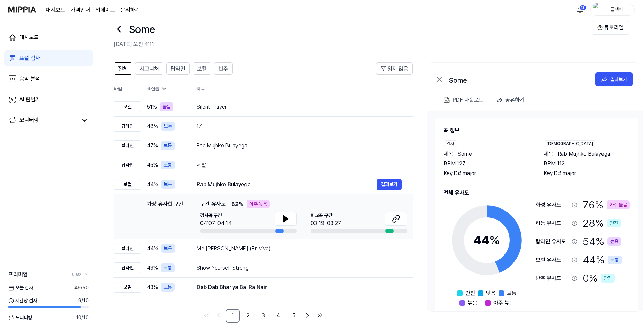
scroll to position [18, 0]
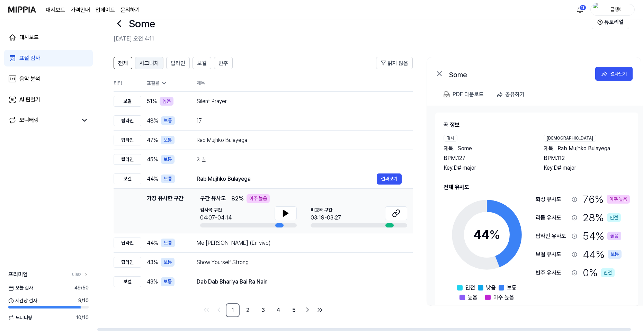
click at [154, 64] on span "시그니처" at bounding box center [149, 63] width 19 height 8
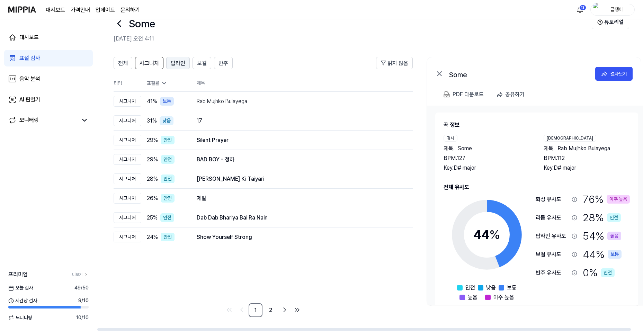
click at [176, 62] on span "탑라인" at bounding box center [178, 63] width 15 height 8
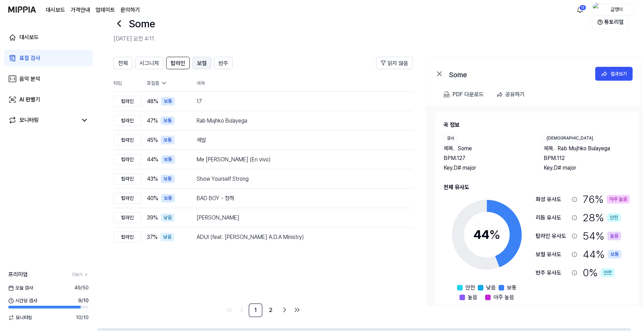
click at [202, 66] on span "보컬" at bounding box center [202, 63] width 10 height 8
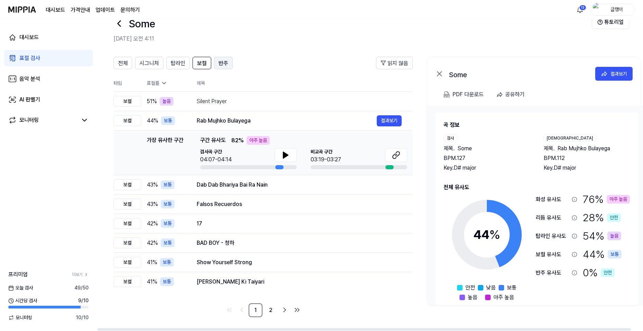
click at [222, 64] on span "반주" at bounding box center [224, 63] width 10 height 8
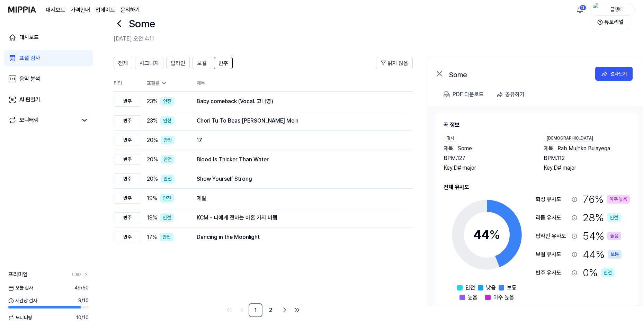
click at [23, 58] on div "표절 검사" at bounding box center [29, 58] width 21 height 8
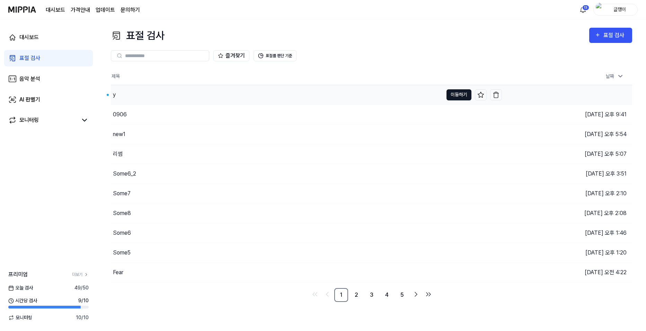
click at [449, 94] on button "이동하기" at bounding box center [458, 94] width 25 height 11
